Goal: Use online tool/utility: Utilize a website feature to perform a specific function

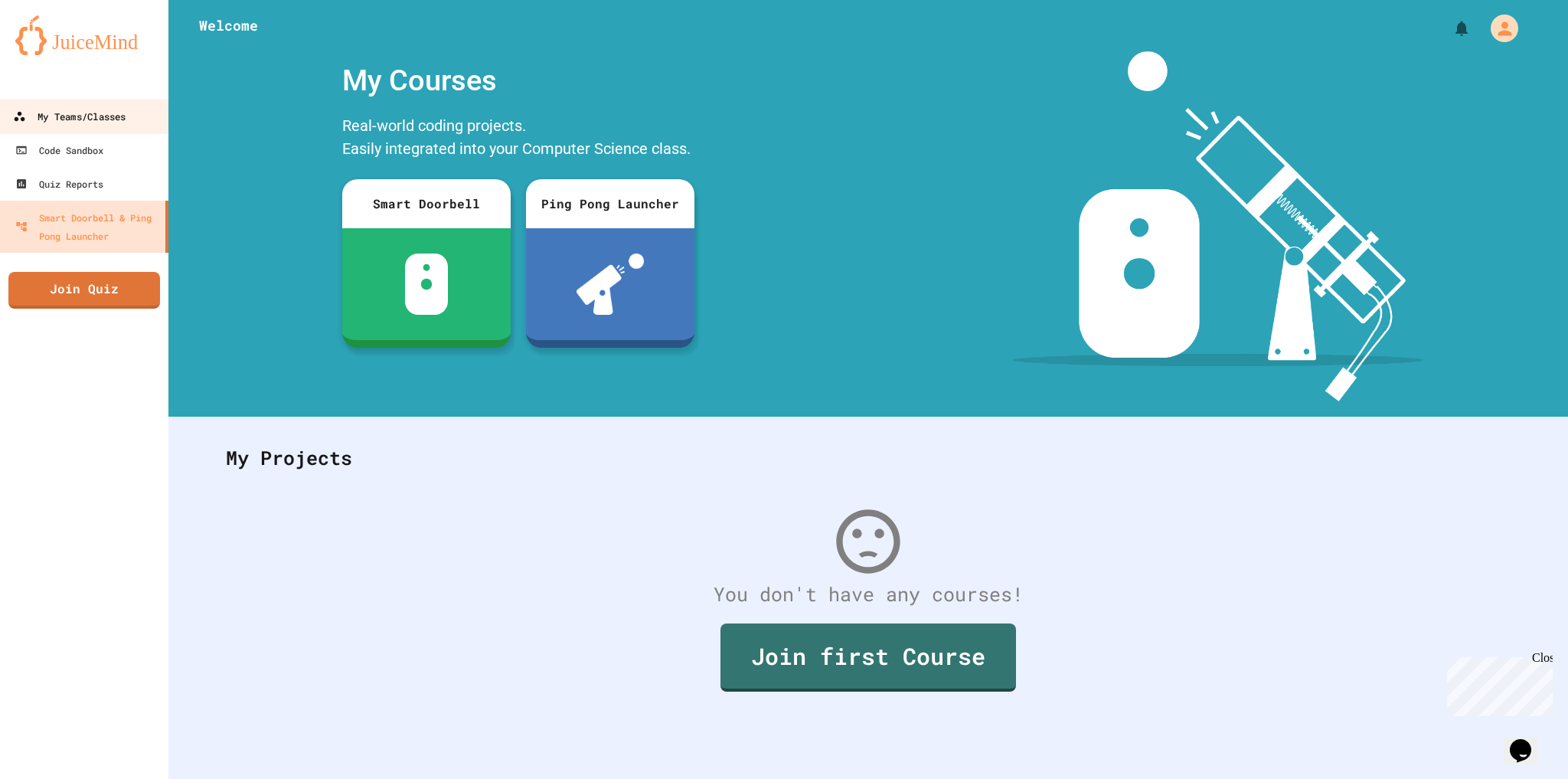
click at [128, 121] on link "My Teams/Classes" at bounding box center [84, 116] width 174 height 34
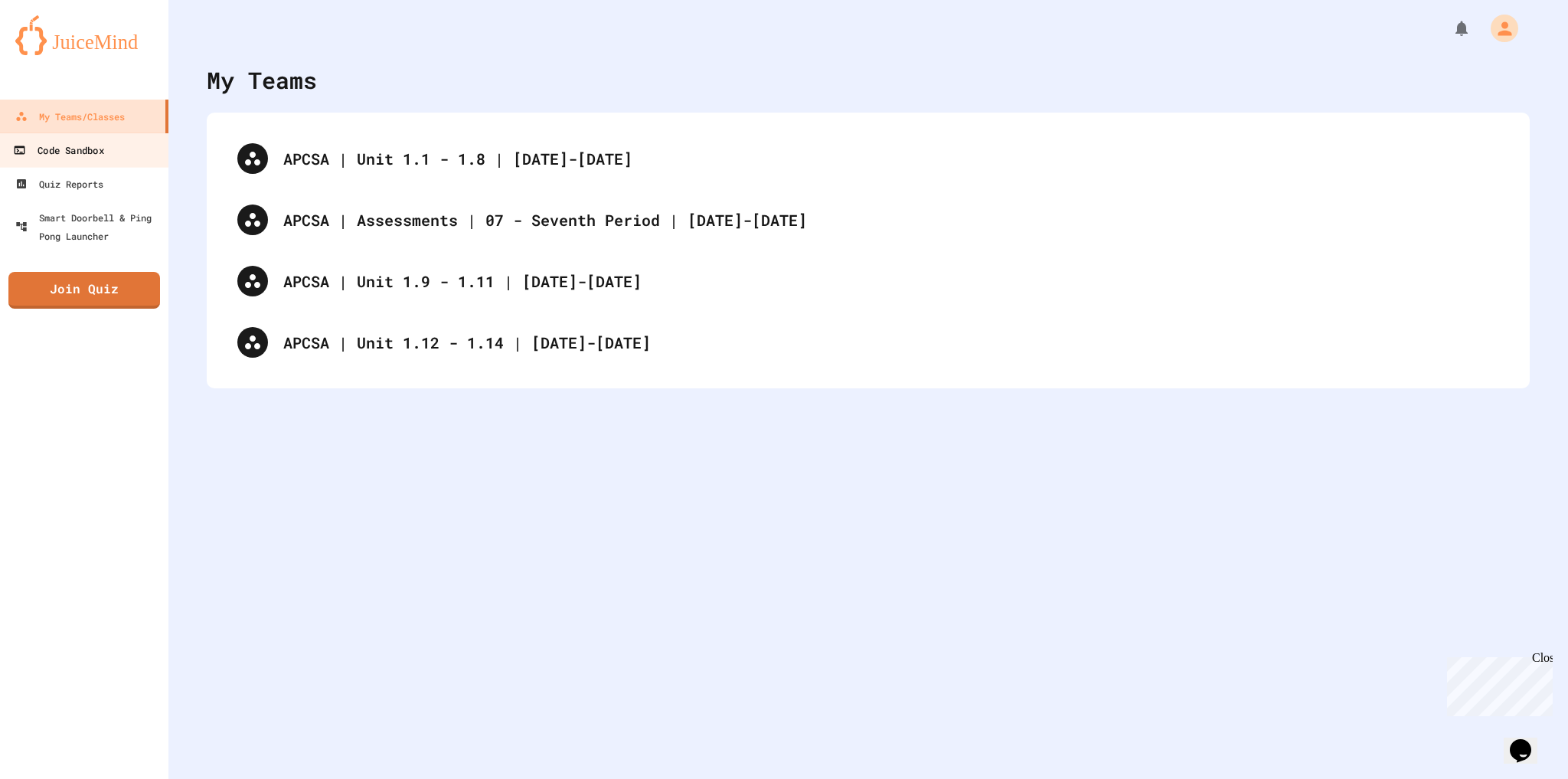
click at [102, 156] on div "Code Sandbox" at bounding box center [57, 150] width 91 height 19
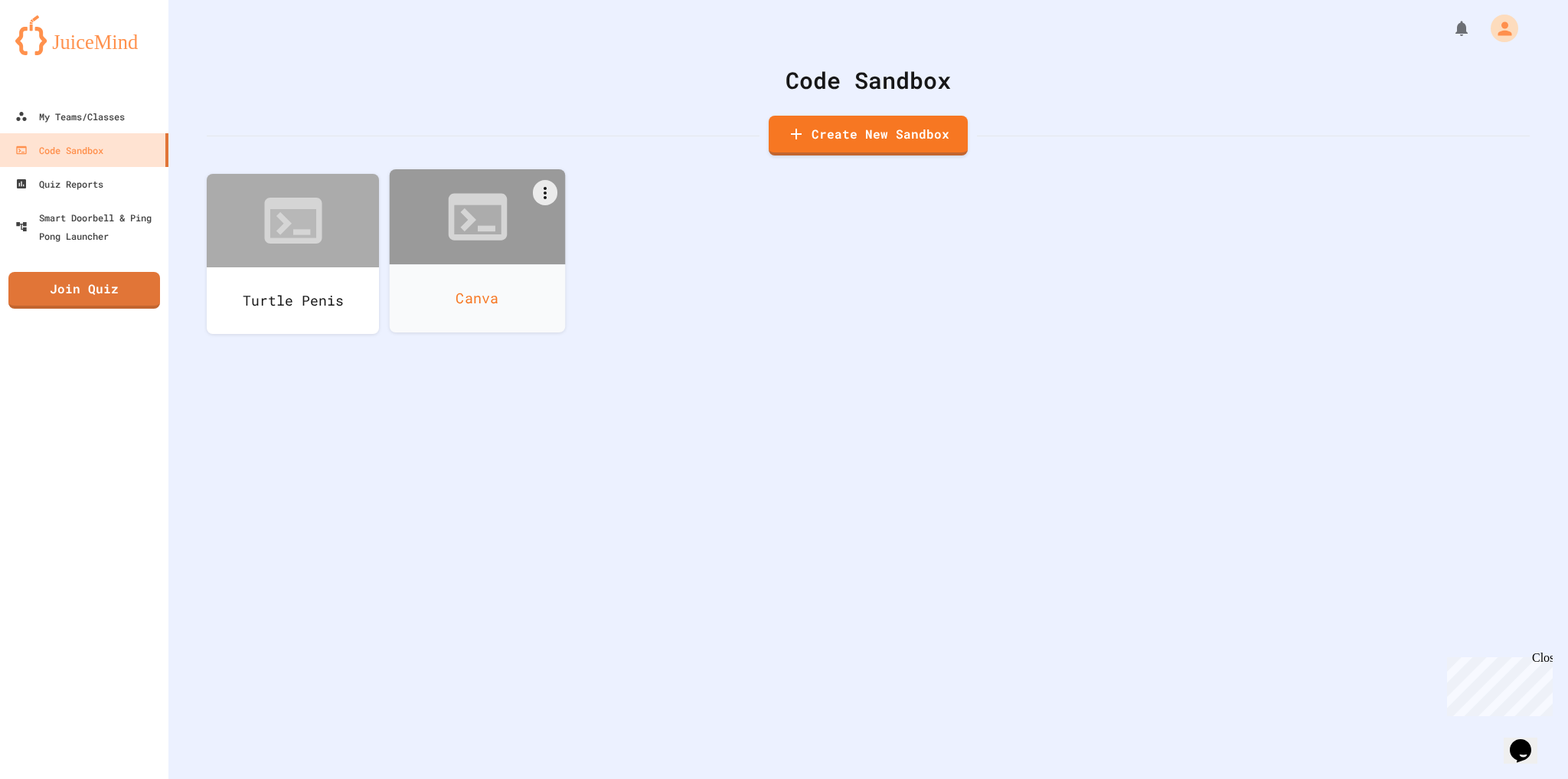
click at [429, 228] on div at bounding box center [478, 217] width 176 height 95
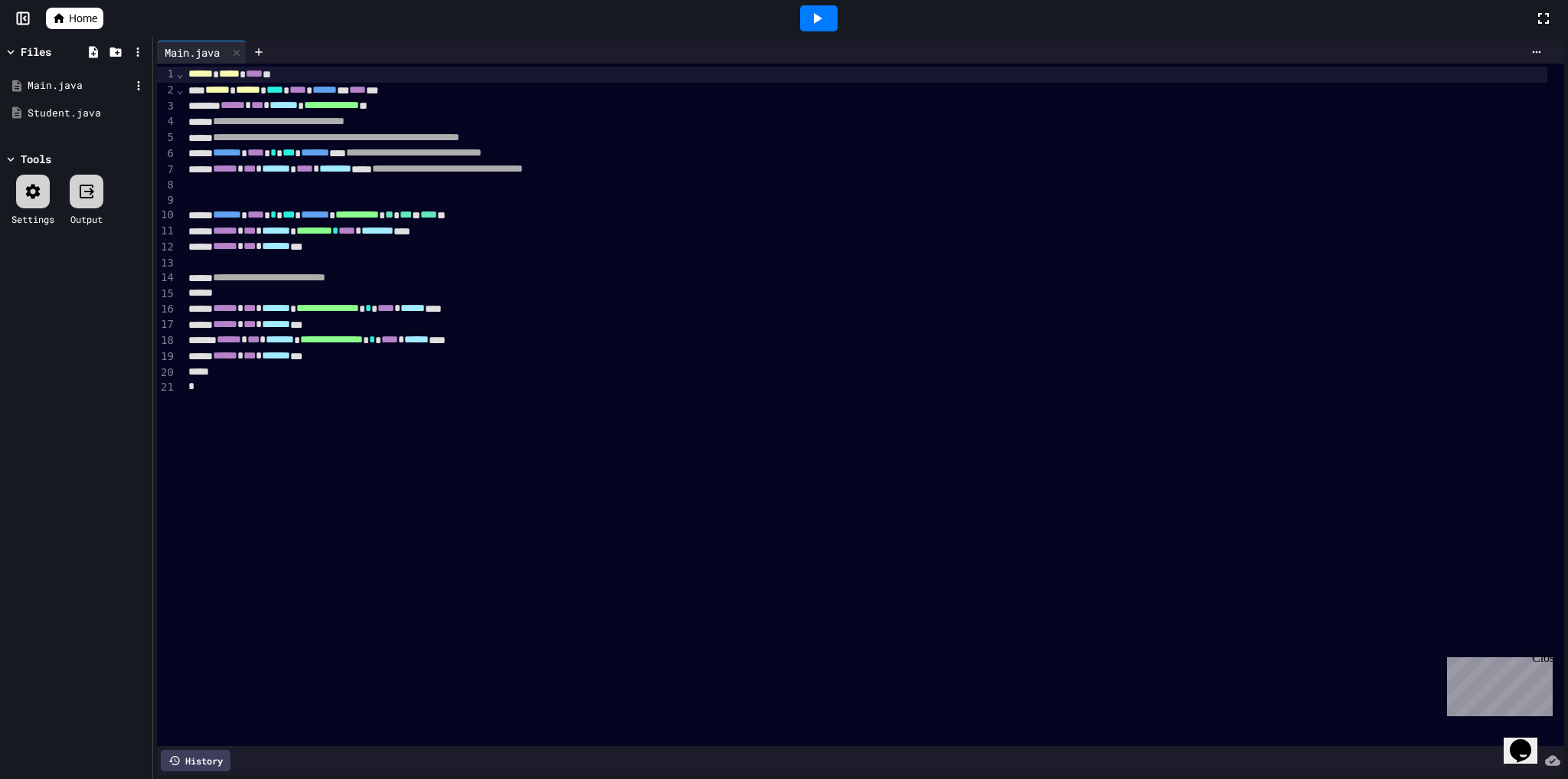
click at [59, 93] on div "Main.java" at bounding box center [75, 85] width 145 height 28
click at [60, 115] on div "Student.java" at bounding box center [79, 113] width 102 height 15
